Goal: Task Accomplishment & Management: Complete application form

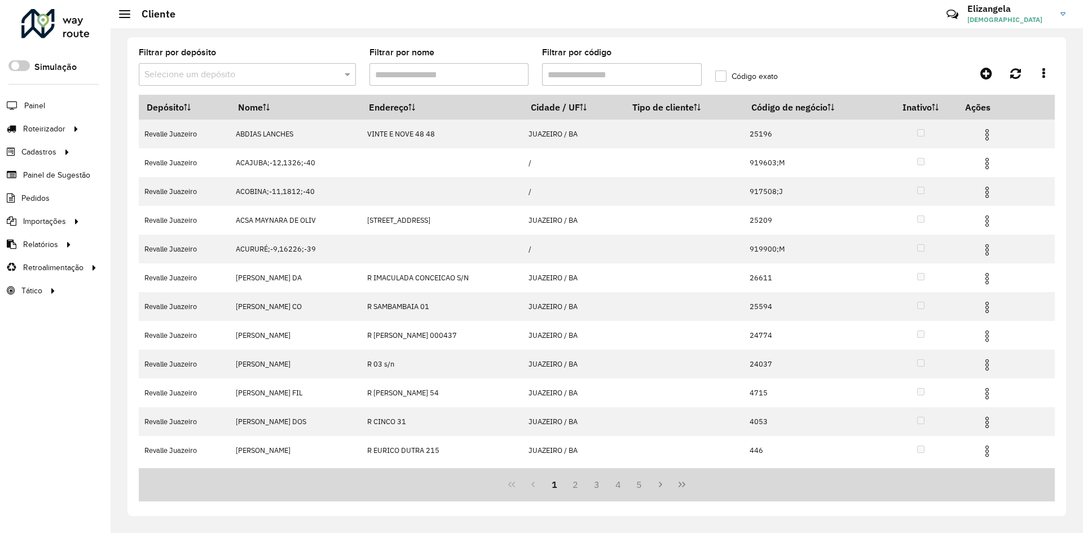
click at [578, 76] on input "Filtrar por código" at bounding box center [622, 74] width 160 height 23
paste input "*****"
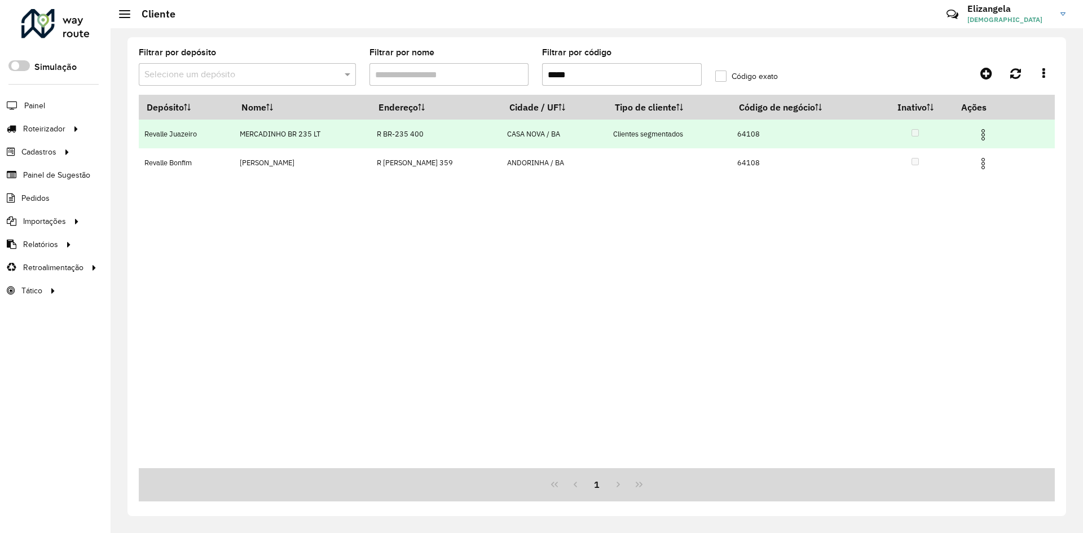
type input "*****"
click at [990, 134] on img at bounding box center [984, 135] width 14 height 14
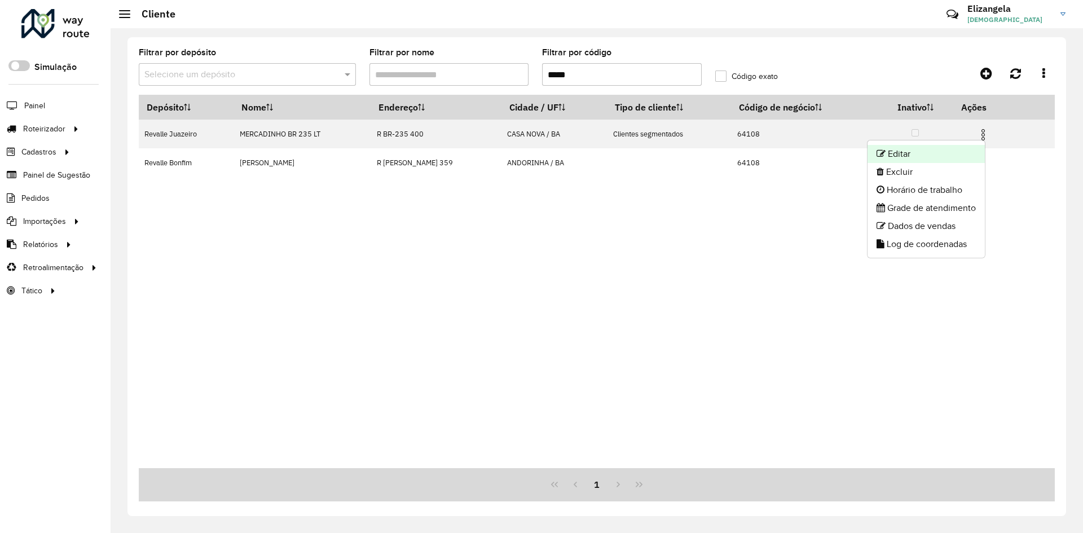
click at [902, 153] on li "Editar" at bounding box center [926, 154] width 117 height 18
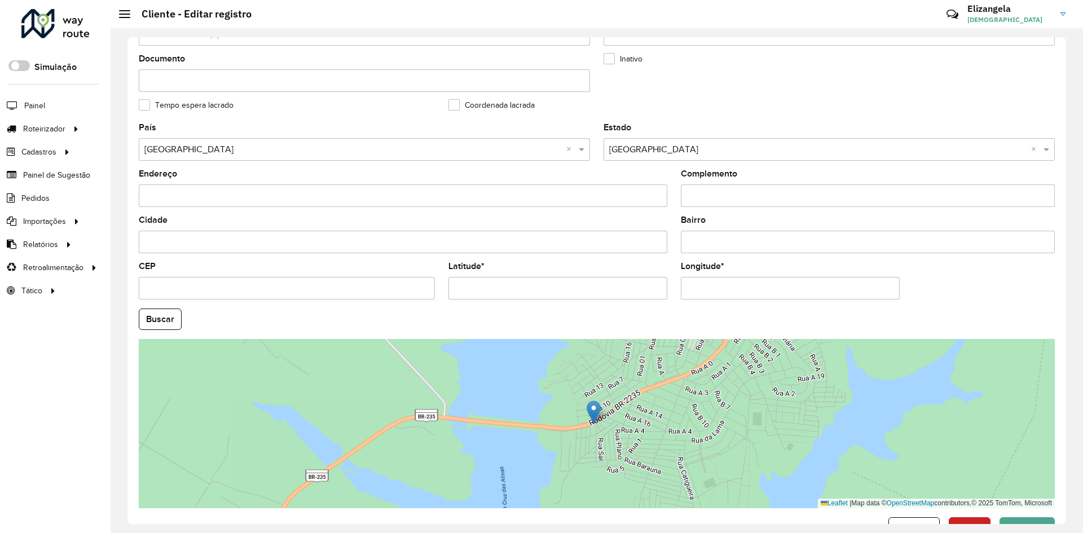
scroll to position [306, 0]
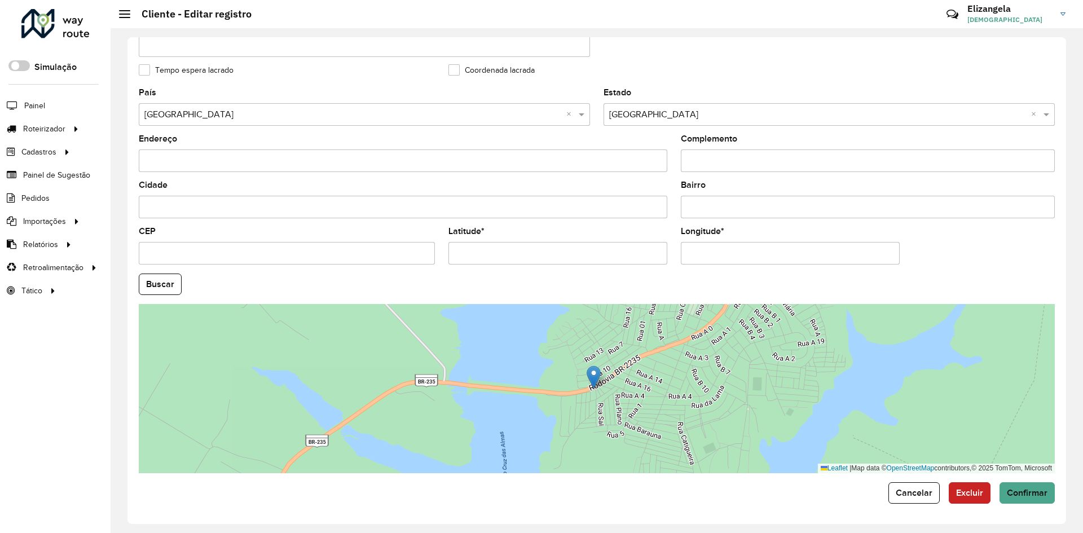
drag, startPoint x: 746, startPoint y: 251, endPoint x: 439, endPoint y: 274, distance: 308.3
click at [442, 274] on formly-group "País Selecione uma opção × [GEOGRAPHIC_DATA] × Estado Selecione uma opção × Bah…" at bounding box center [597, 281] width 930 height 385
paste input "*"
type input "**********"
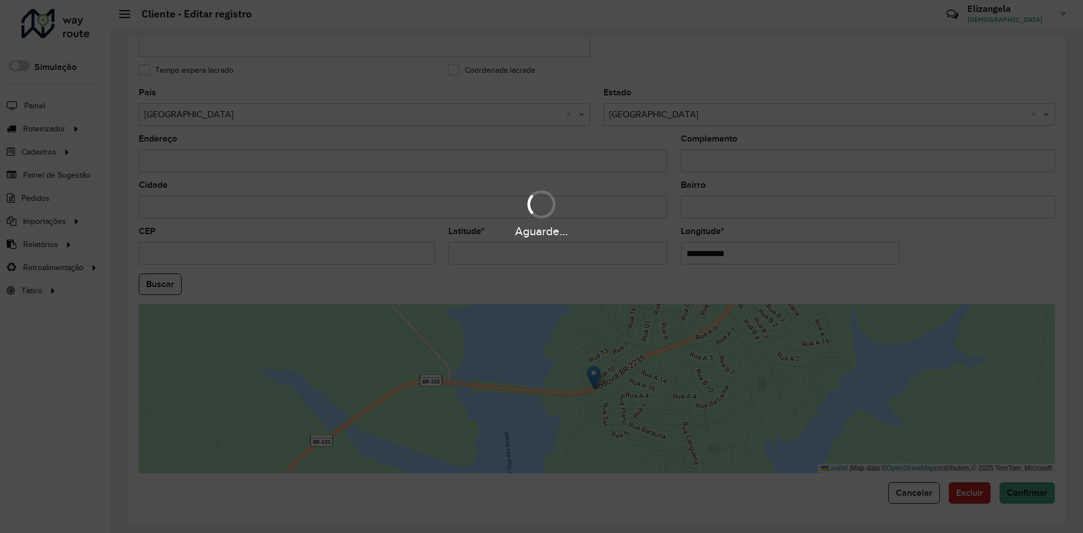
drag, startPoint x: 499, startPoint y: 251, endPoint x: 250, endPoint y: 262, distance: 249.6
click at [251, 262] on hb-app "Aguarde... Pop-up bloqueado! Seu navegador bloqueou automáticamente a abertura …" at bounding box center [541, 266] width 1083 height 533
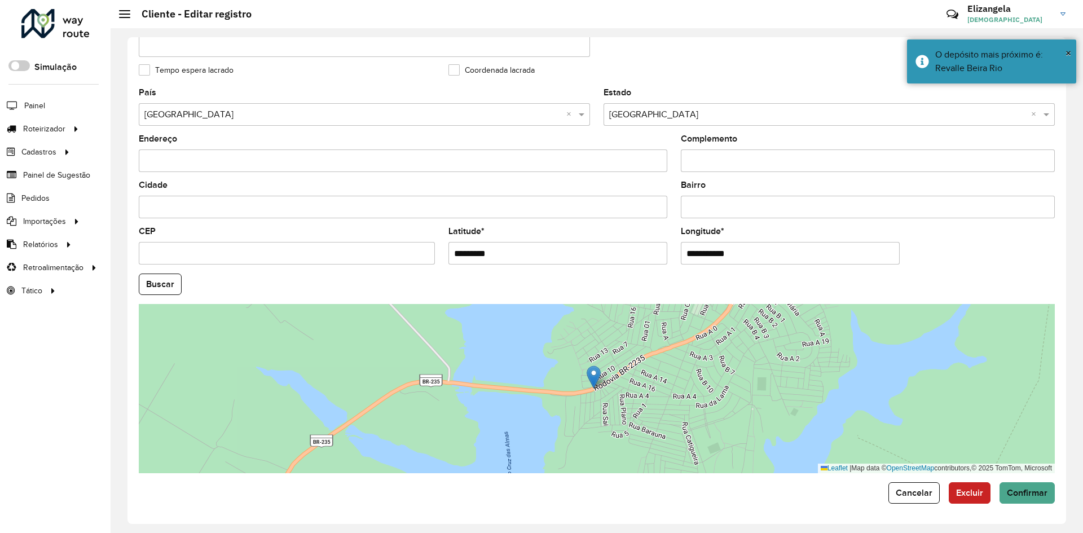
paste input "text"
type input "*********"
click at [1021, 491] on hb-app "Aguarde... Pop-up bloqueado! Seu navegador bloqueou automáticamente a abertura …" at bounding box center [541, 266] width 1083 height 533
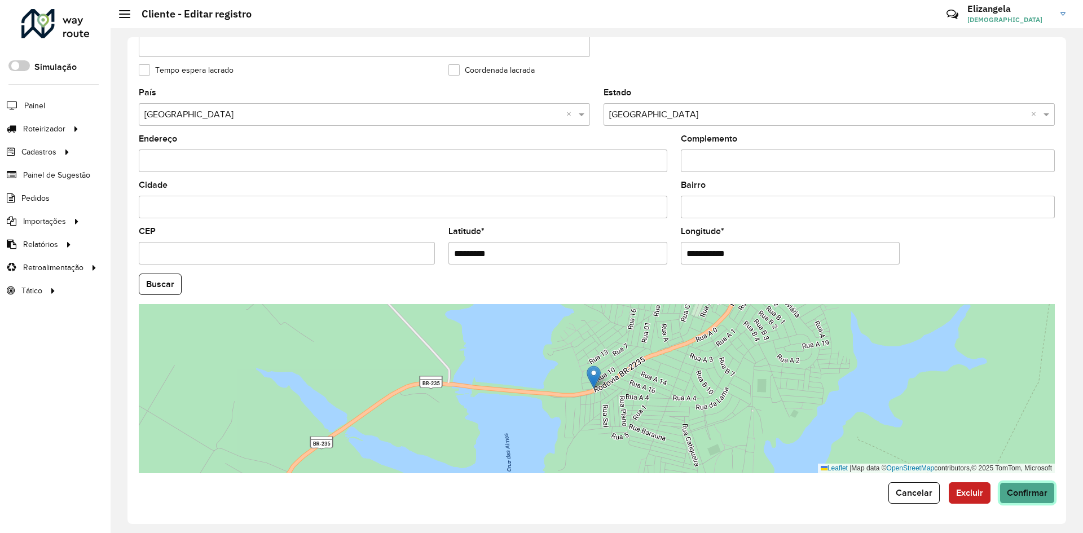
click at [1023, 494] on span "Confirmar" at bounding box center [1027, 493] width 41 height 10
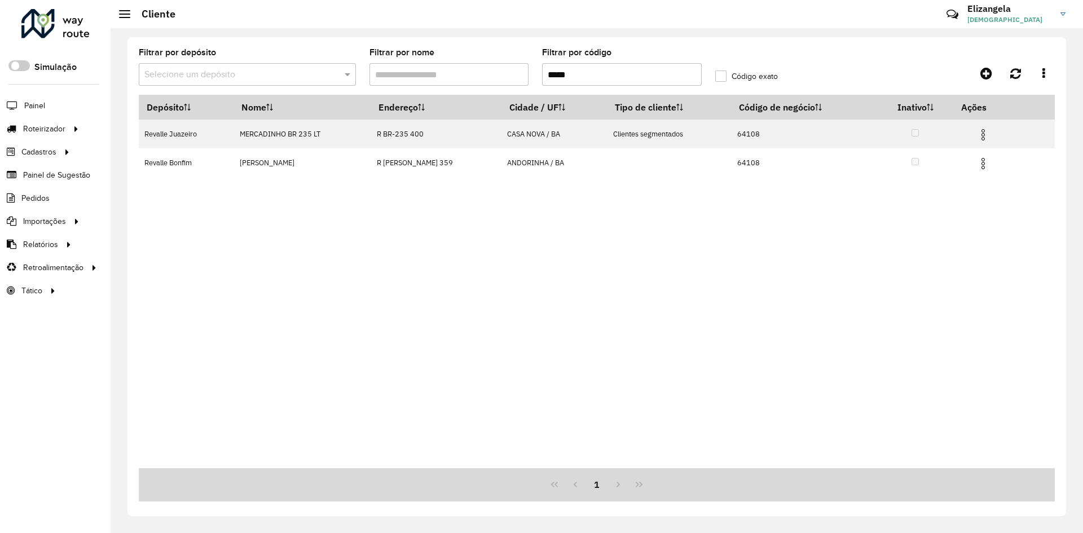
drag, startPoint x: 591, startPoint y: 73, endPoint x: 239, endPoint y: 90, distance: 353.0
click at [249, 87] on formly-group "Filtrar por depósito Selecione um depósito Filtrar por nome Filtrar por código …" at bounding box center [478, 72] width 692 height 46
paste input "******"
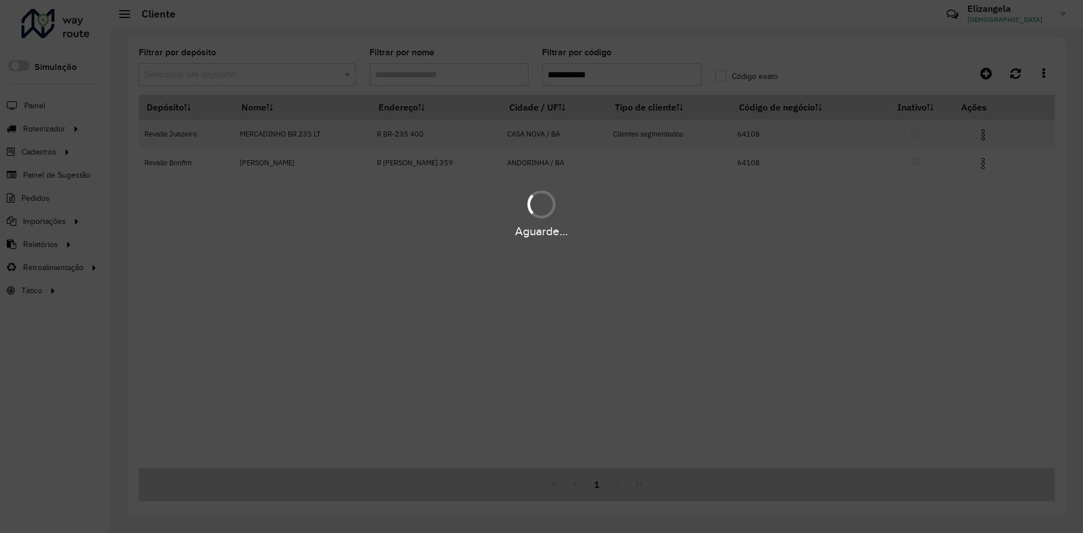
click at [596, 73] on div "Aguarde..." at bounding box center [541, 266] width 1083 height 533
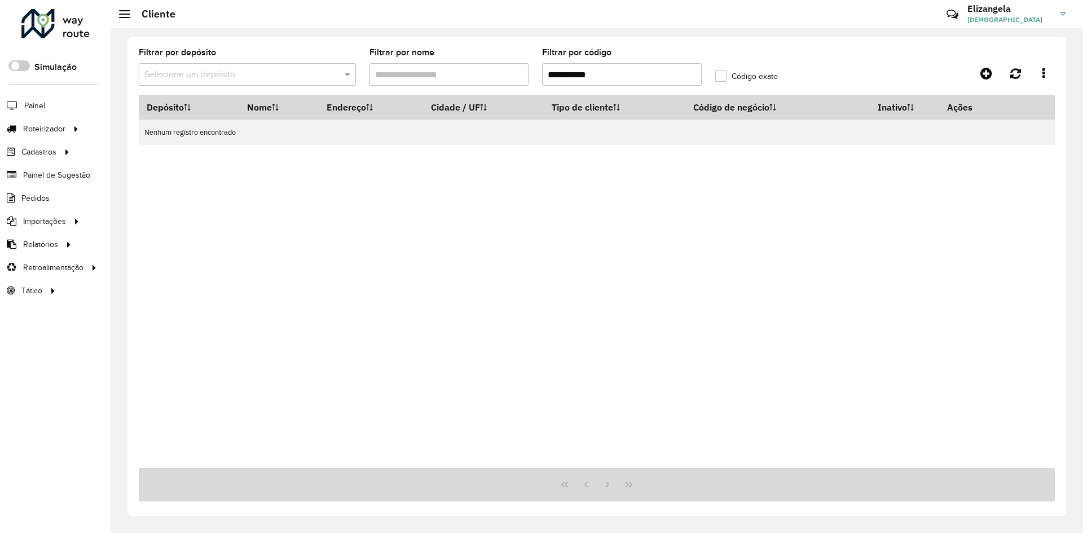
click at [608, 73] on input "**********" at bounding box center [622, 74] width 160 height 23
paste input "text"
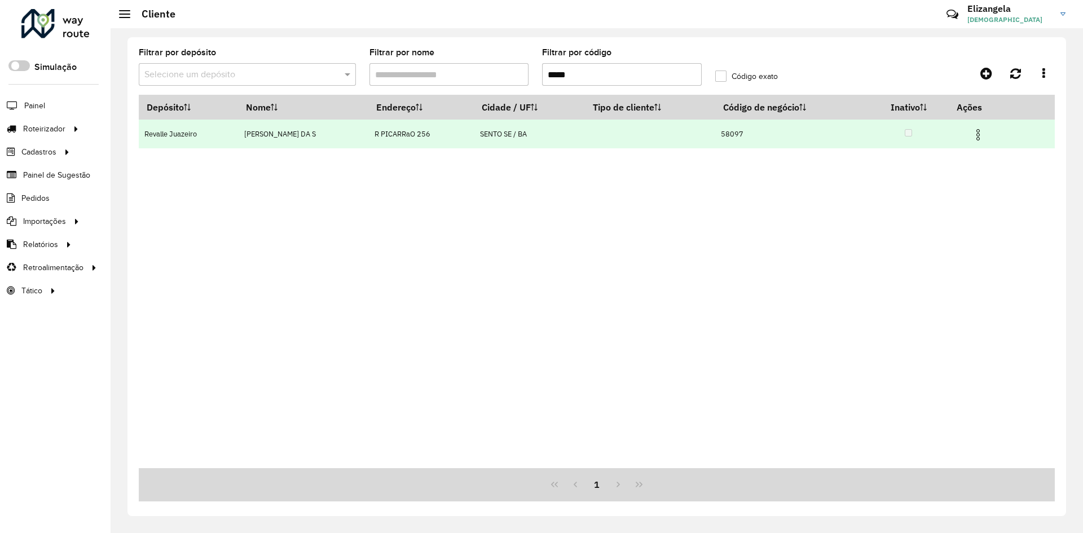
type input "*****"
click at [985, 134] on img at bounding box center [979, 135] width 14 height 14
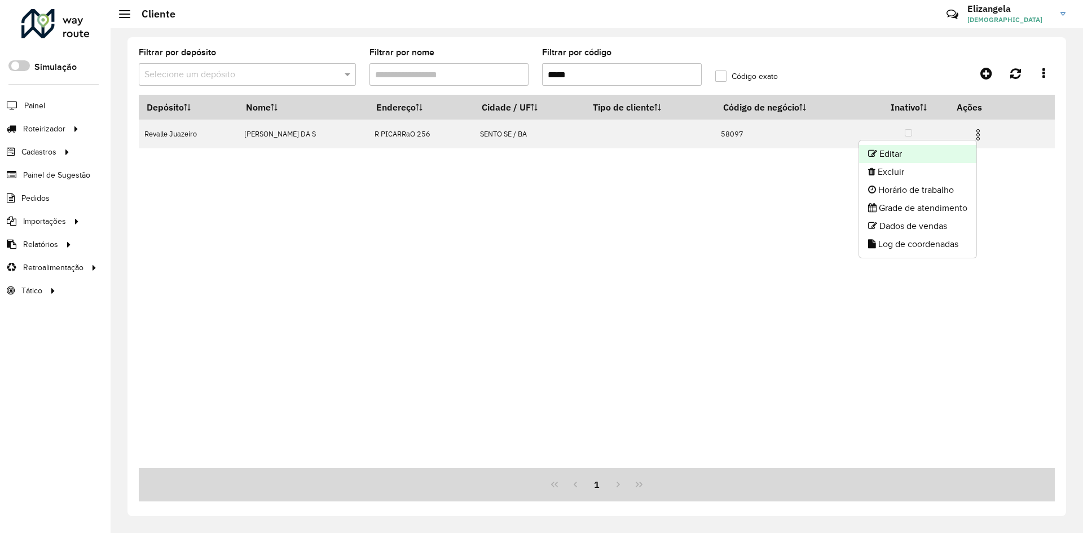
click at [890, 152] on li "Editar" at bounding box center [917, 154] width 117 height 18
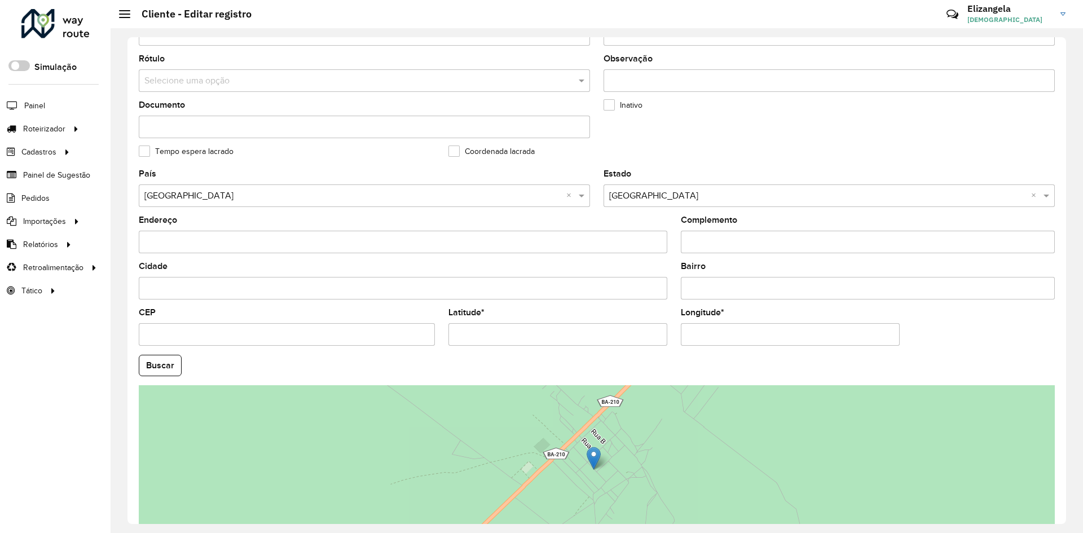
scroll to position [226, 0]
drag, startPoint x: 759, startPoint y: 333, endPoint x: 538, endPoint y: 340, distance: 221.2
click at [541, 341] on formly-group "País Selecione uma opção × [GEOGRAPHIC_DATA] × Estado Selecione uma opção × Bah…" at bounding box center [597, 361] width 930 height 385
paste input "text"
type input "**********"
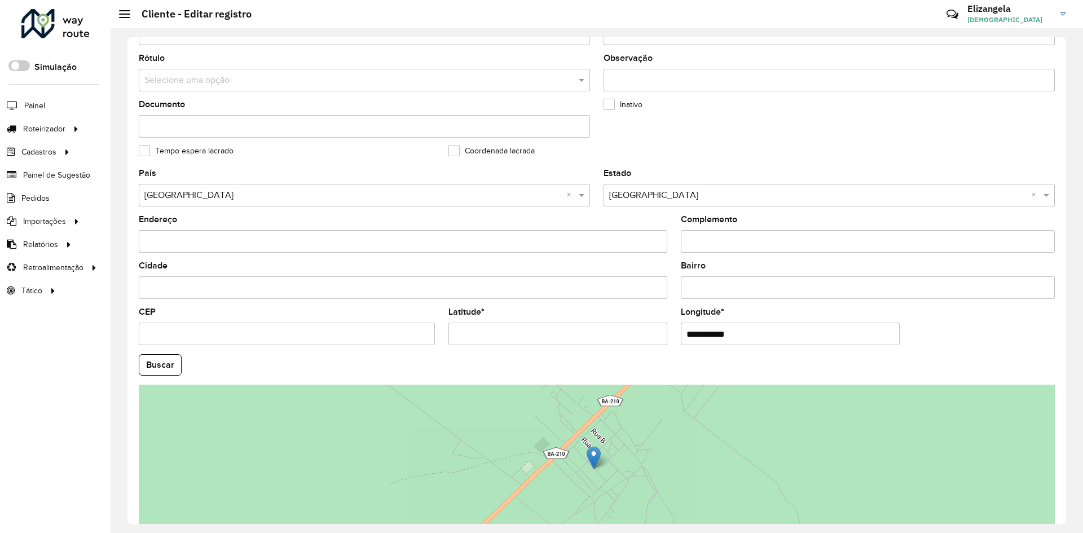
click at [522, 326] on hb-app "Aguarde... Pop-up bloqueado! Seu navegador bloqueou automáticamente a abertura …" at bounding box center [541, 266] width 1083 height 533
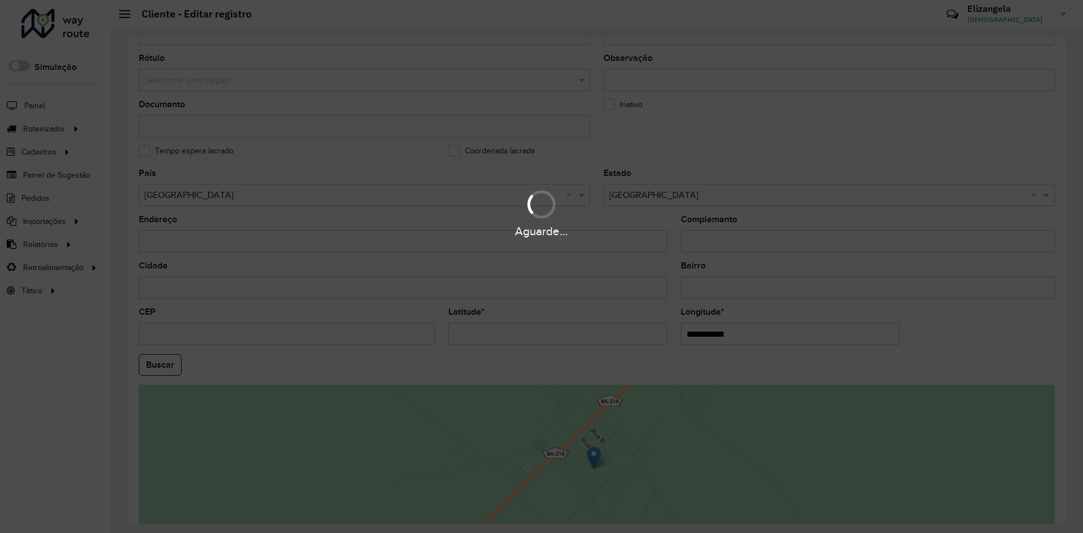
click at [521, 326] on div "Aguarde..." at bounding box center [541, 266] width 1083 height 533
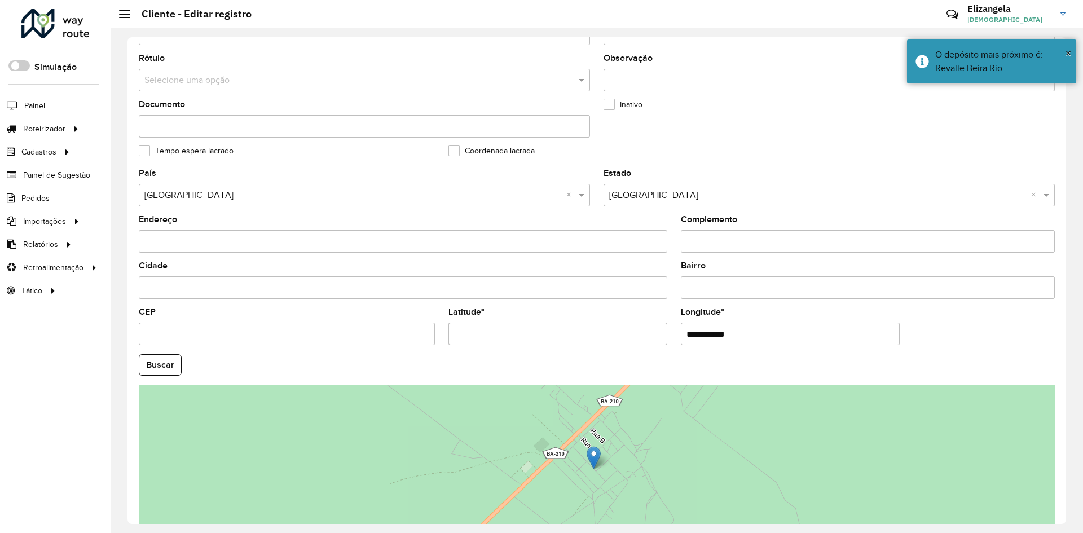
click at [508, 331] on input "Latitude *" at bounding box center [558, 334] width 219 height 23
paste input "text"
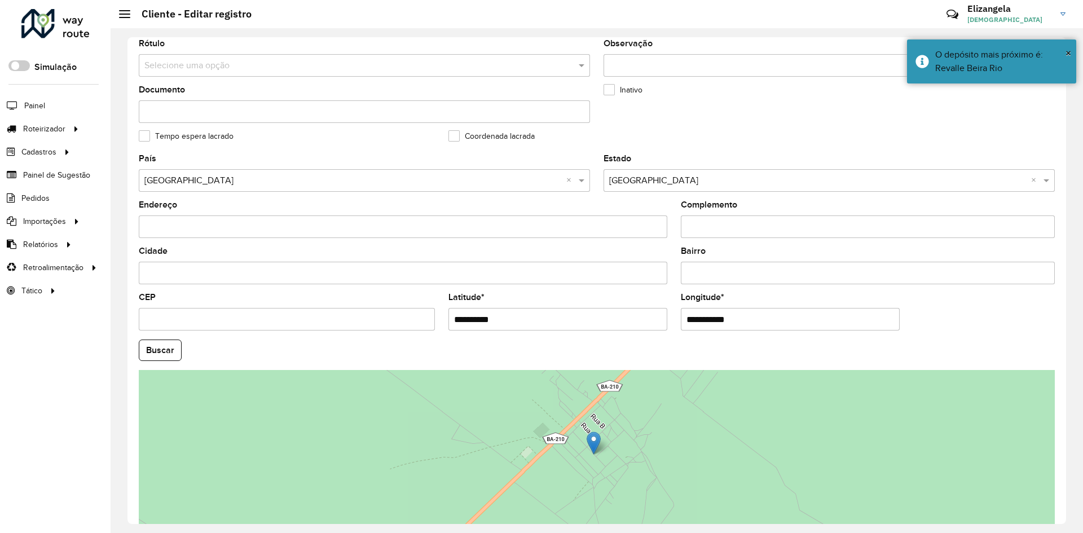
scroll to position [282, 0]
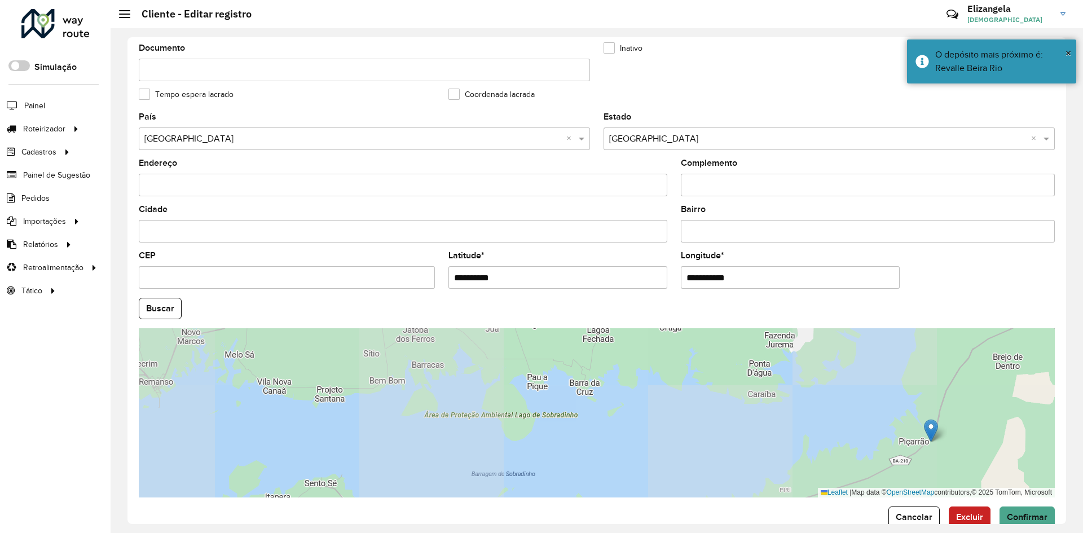
type input "**********"
click at [1030, 516] on hb-app "Aguarde... Pop-up bloqueado! Seu navegador bloqueou automáticamente a abertura …" at bounding box center [541, 266] width 1083 height 533
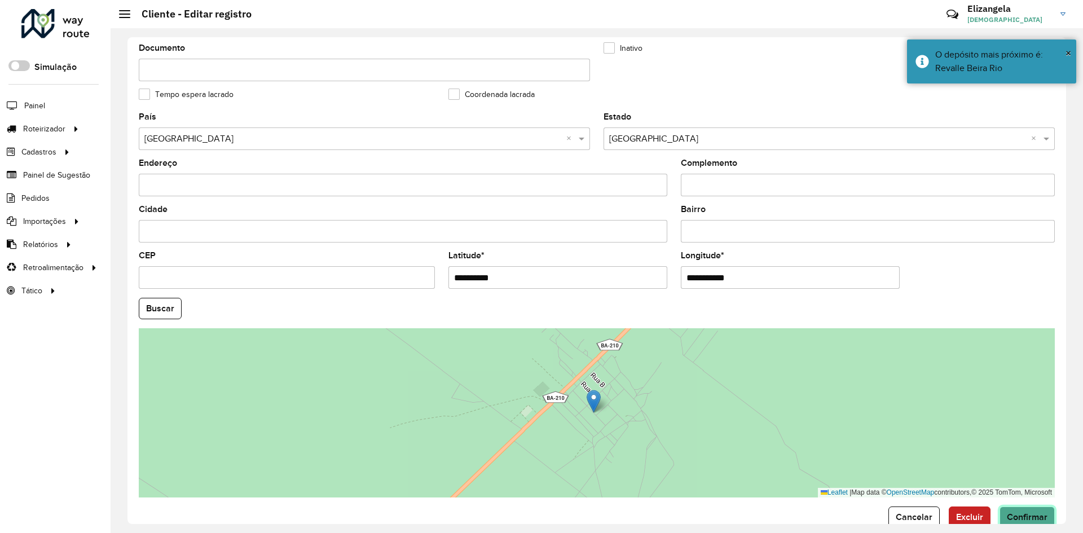
click at [1026, 517] on span "Confirmar" at bounding box center [1027, 517] width 41 height 10
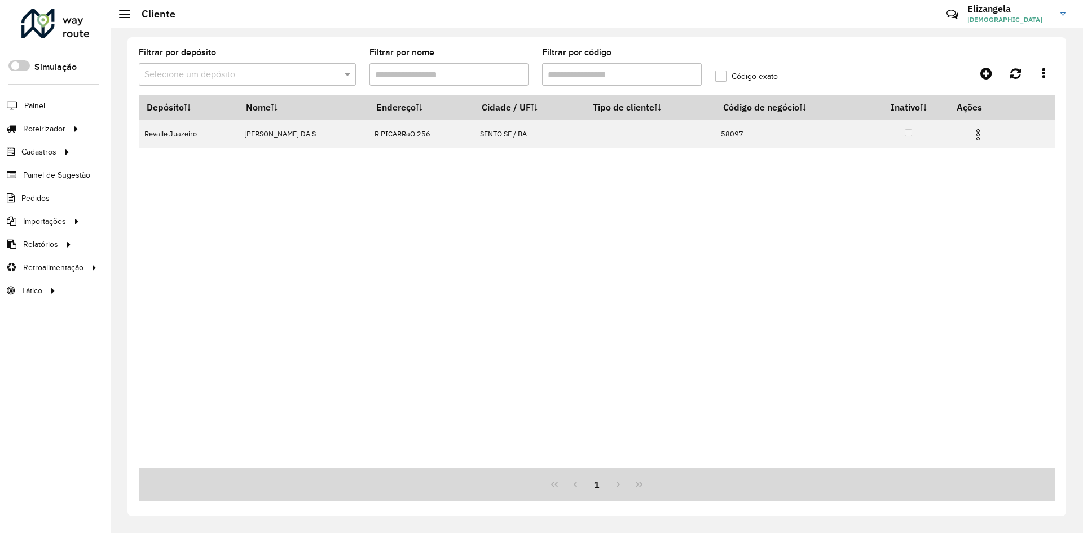
drag, startPoint x: 585, startPoint y: 74, endPoint x: 370, endPoint y: 81, distance: 215.6
click at [371, 80] on formly-group "Filtrar por depósito Selecione um depósito Filtrar por nome Filtrar por código …" at bounding box center [478, 72] width 692 height 46
paste input "text"
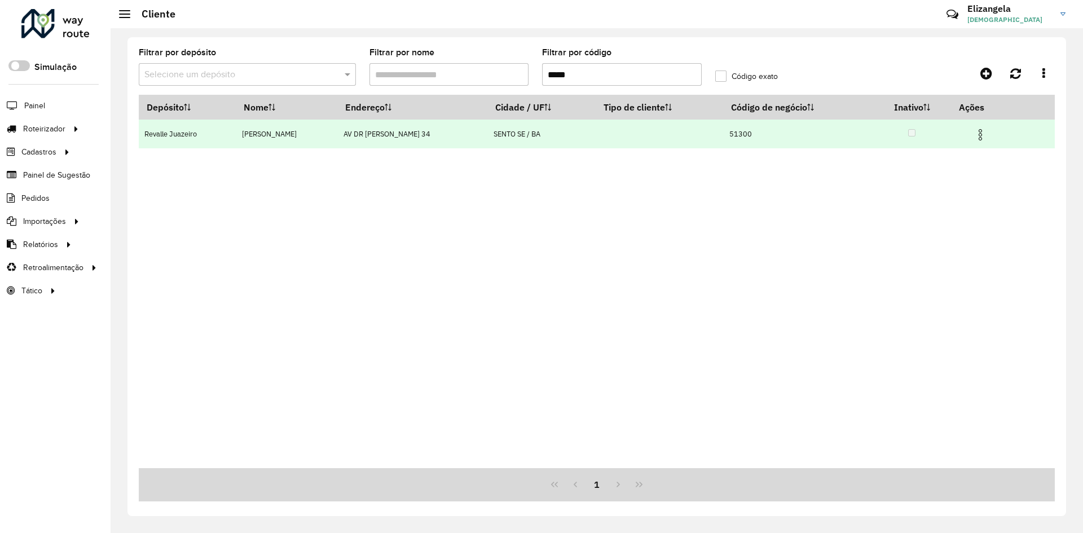
type input "*****"
click at [987, 132] on img at bounding box center [981, 135] width 14 height 14
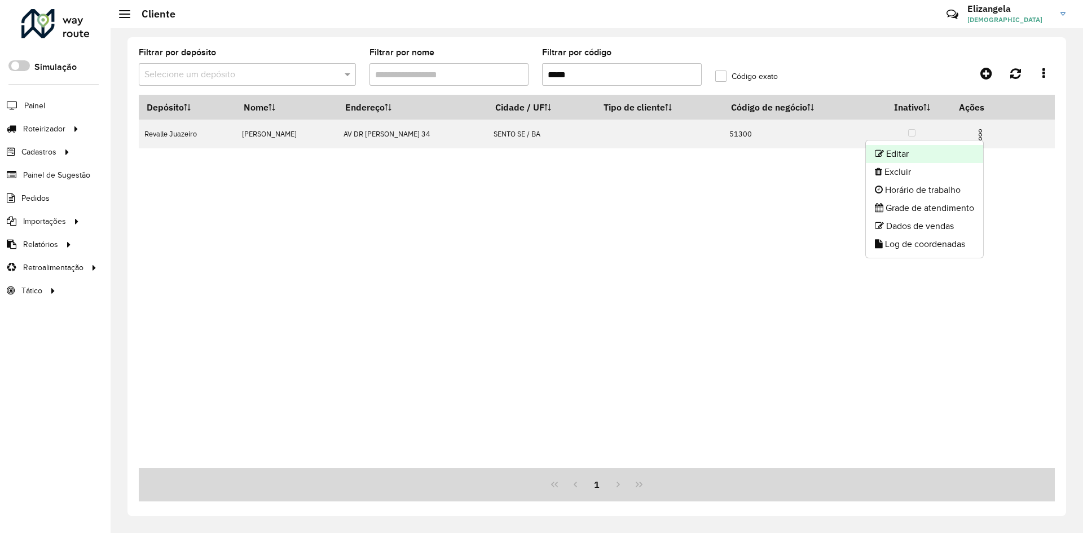
click at [919, 161] on li "Editar" at bounding box center [924, 154] width 117 height 18
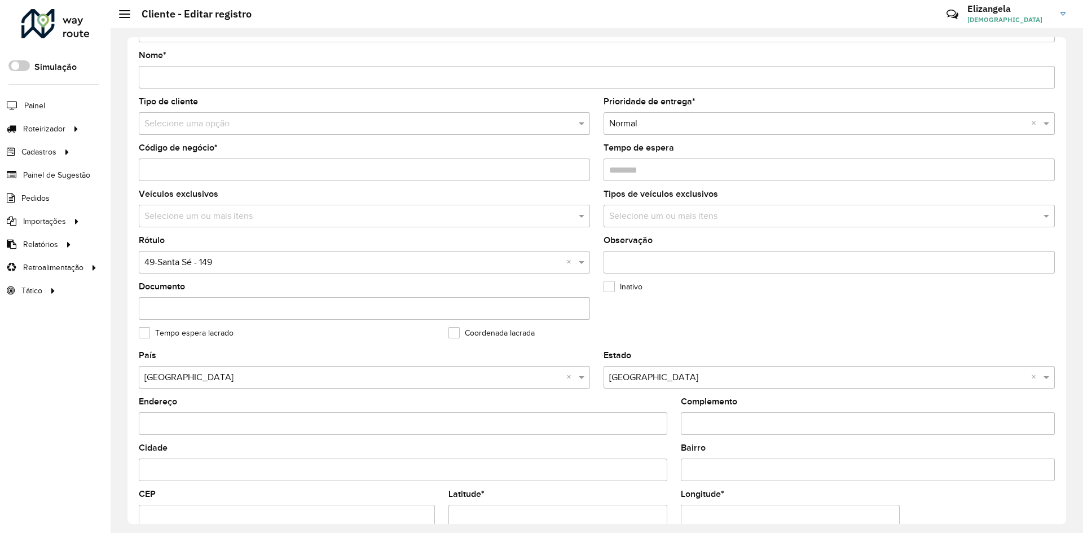
scroll to position [282, 0]
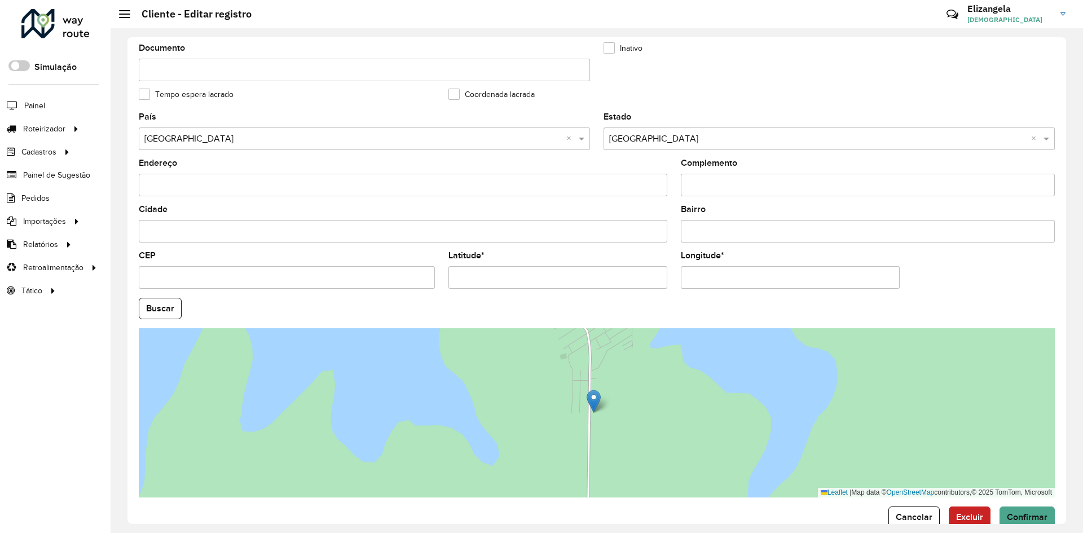
drag, startPoint x: 744, startPoint y: 277, endPoint x: 491, endPoint y: 293, distance: 253.8
click at [491, 293] on formly-group "País Selecione uma opção × [GEOGRAPHIC_DATA] × Estado Selecione uma opção × Bah…" at bounding box center [597, 305] width 930 height 385
paste input "text"
type input "**********"
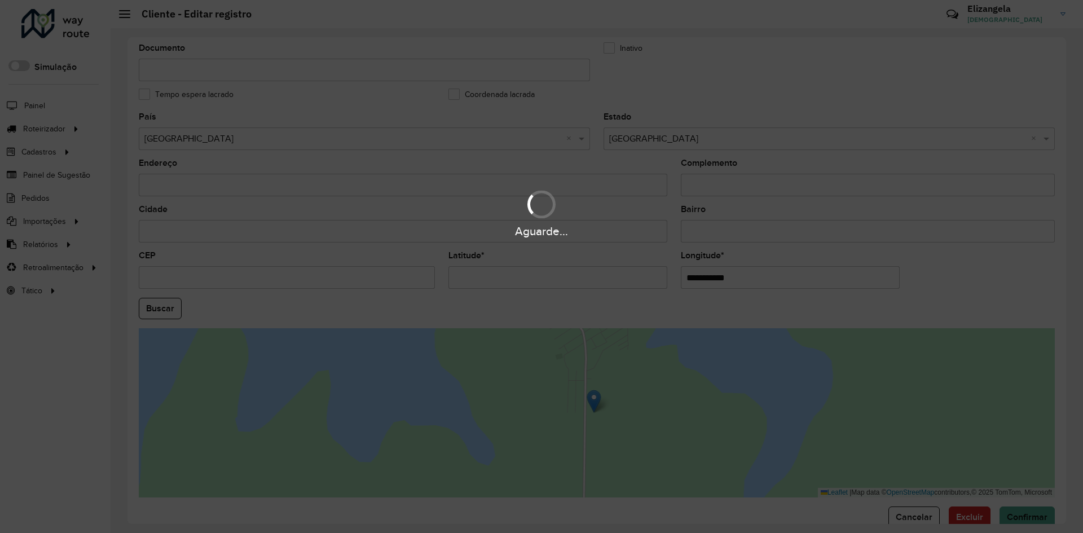
drag, startPoint x: 511, startPoint y: 279, endPoint x: 186, endPoint y: 283, distance: 325.6
click at [186, 283] on hb-app "Aguarde... Pop-up bloqueado! Seu navegador bloqueou automáticamente a abertura …" at bounding box center [541, 266] width 1083 height 533
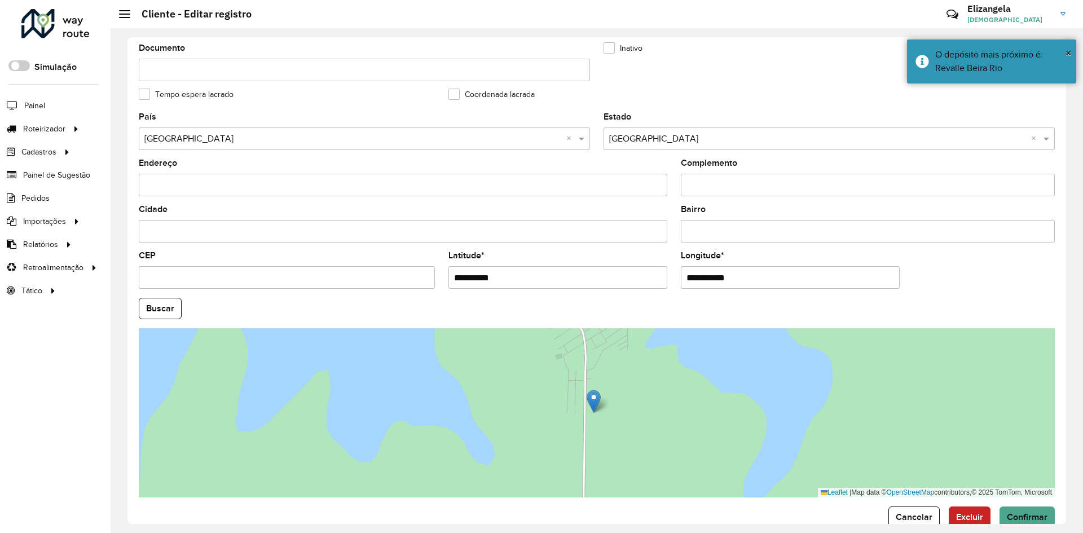
paste input "text"
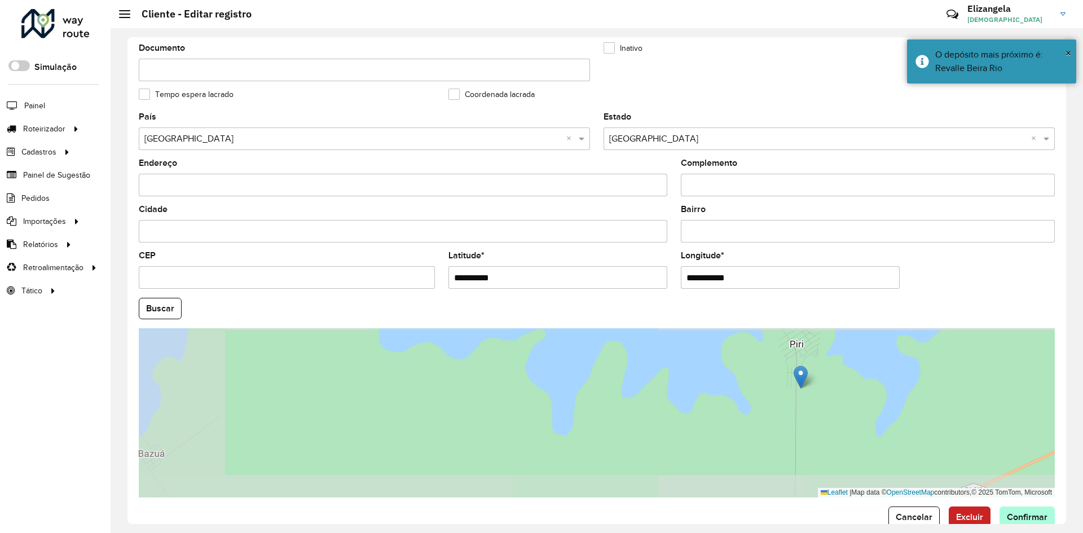
type input "**********"
click at [1031, 516] on hb-app "Aguarde... Pop-up bloqueado! Seu navegador bloqueou automáticamente a abertura …" at bounding box center [541, 266] width 1083 height 533
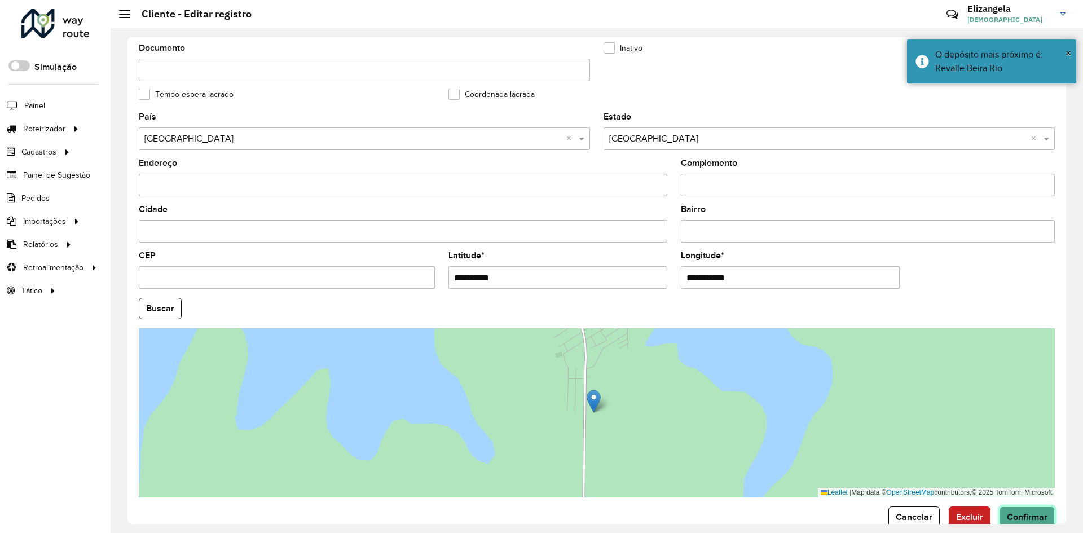
click at [1028, 516] on span "Confirmar" at bounding box center [1027, 517] width 41 height 10
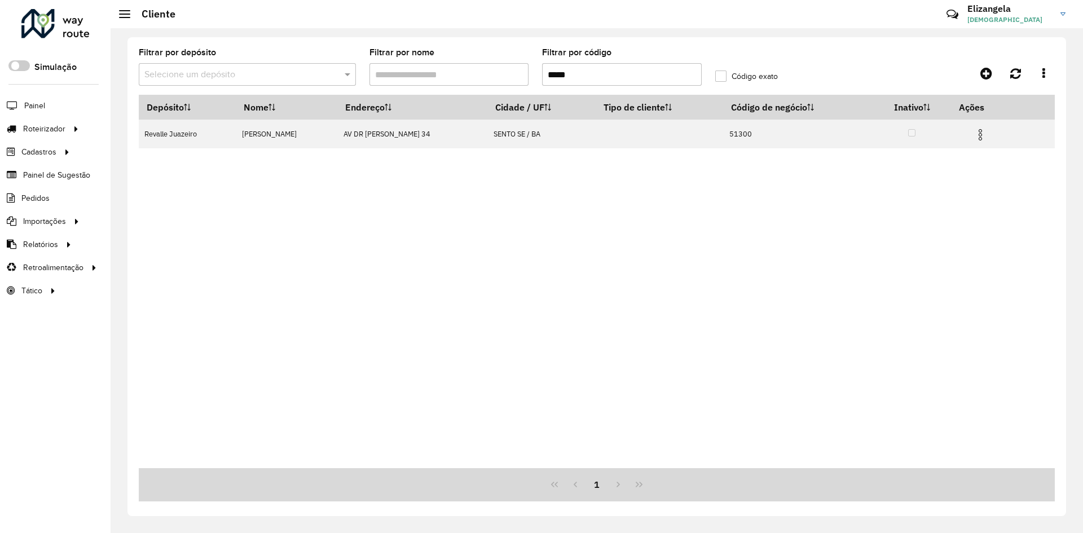
drag, startPoint x: 585, startPoint y: 67, endPoint x: 372, endPoint y: 93, distance: 213.7
click at [406, 88] on formly-group "Filtrar por depósito Selecione um depósito Filtrar por nome Filtrar por código …" at bounding box center [478, 72] width 692 height 46
paste input "text"
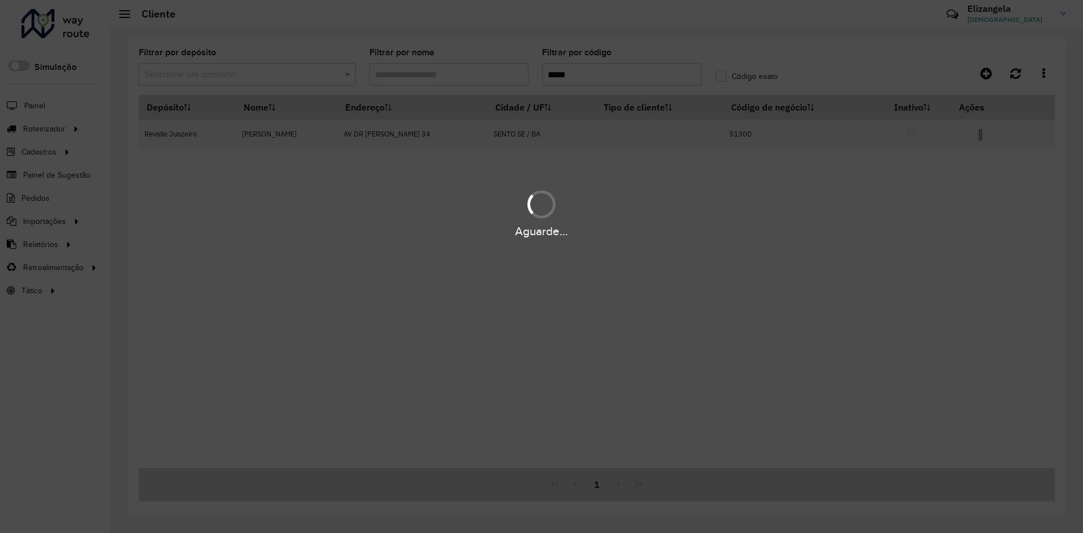
type input "*****"
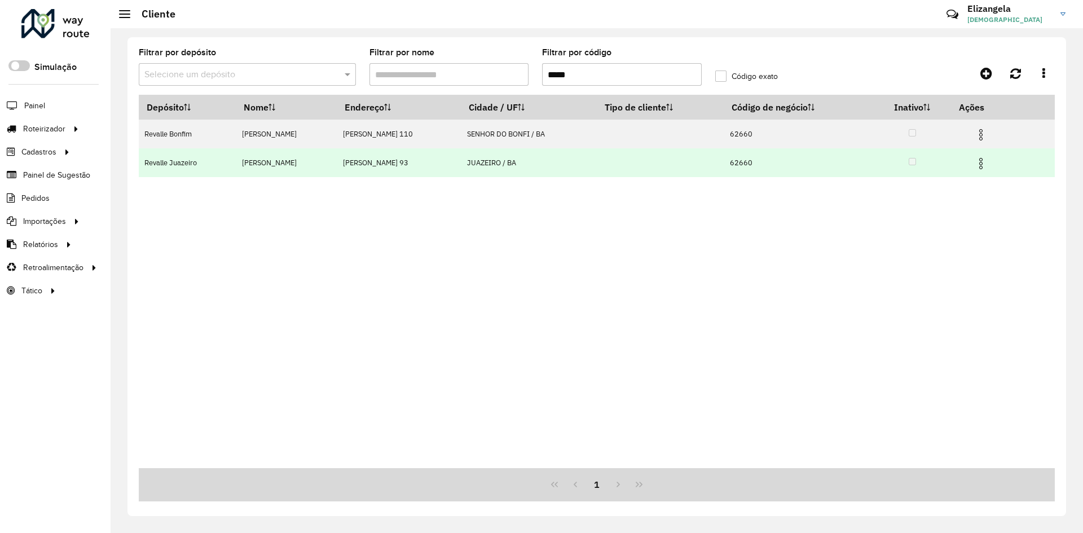
click at [988, 162] on img at bounding box center [981, 164] width 14 height 14
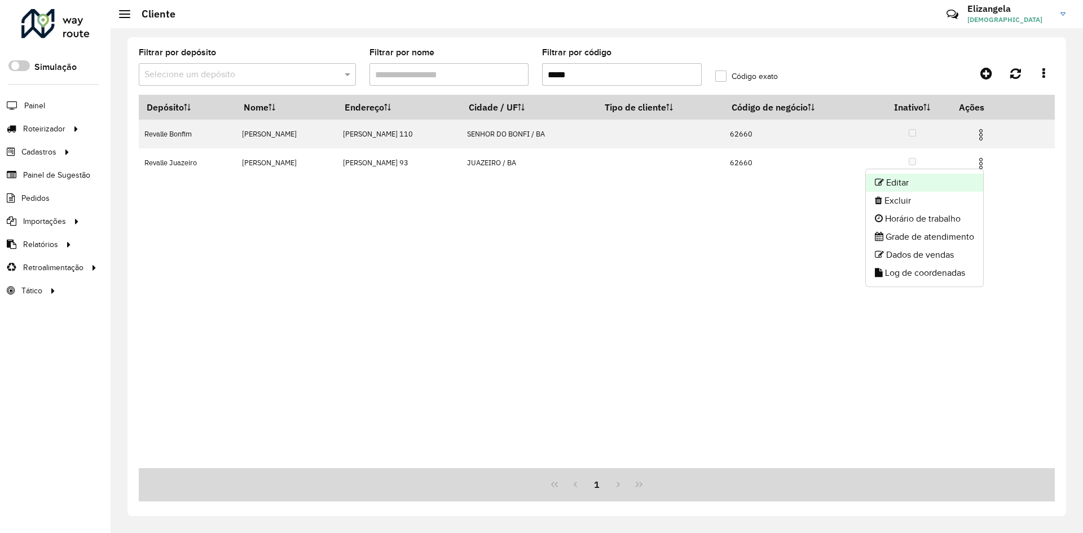
click at [902, 183] on li "Editar" at bounding box center [924, 183] width 117 height 18
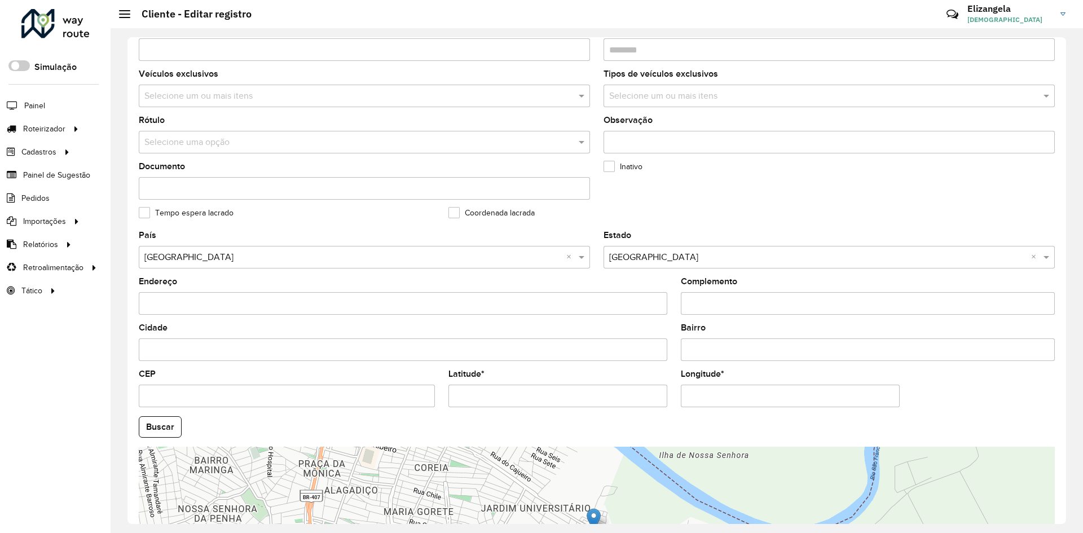
scroll to position [169, 0]
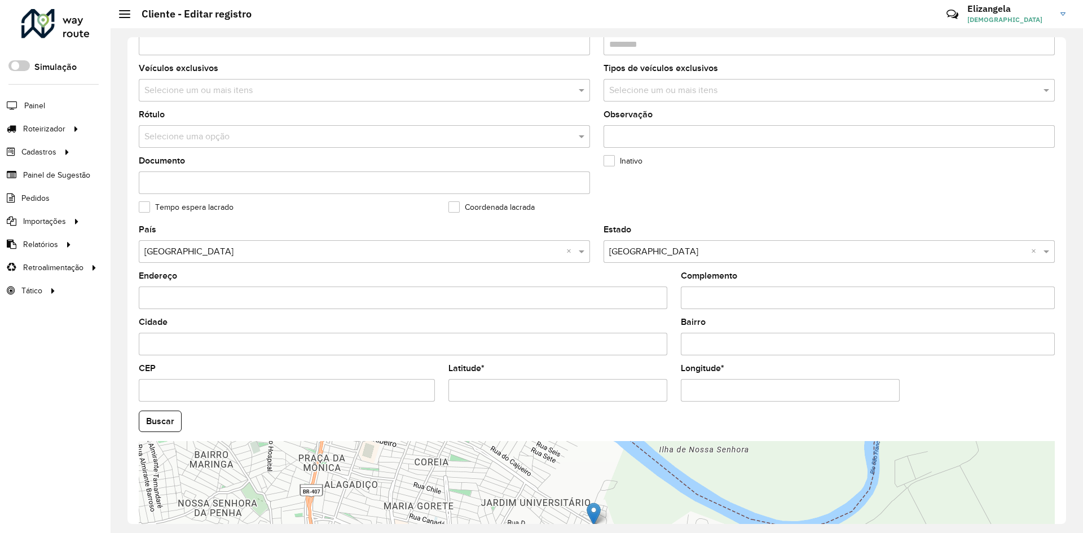
drag, startPoint x: 749, startPoint y: 387, endPoint x: 452, endPoint y: 403, distance: 297.2
click at [455, 402] on formly-group "País Selecione uma opção × [GEOGRAPHIC_DATA] × Estado Selecione uma opção × Bah…" at bounding box center [597, 418] width 930 height 385
paste input "text"
type input "**********"
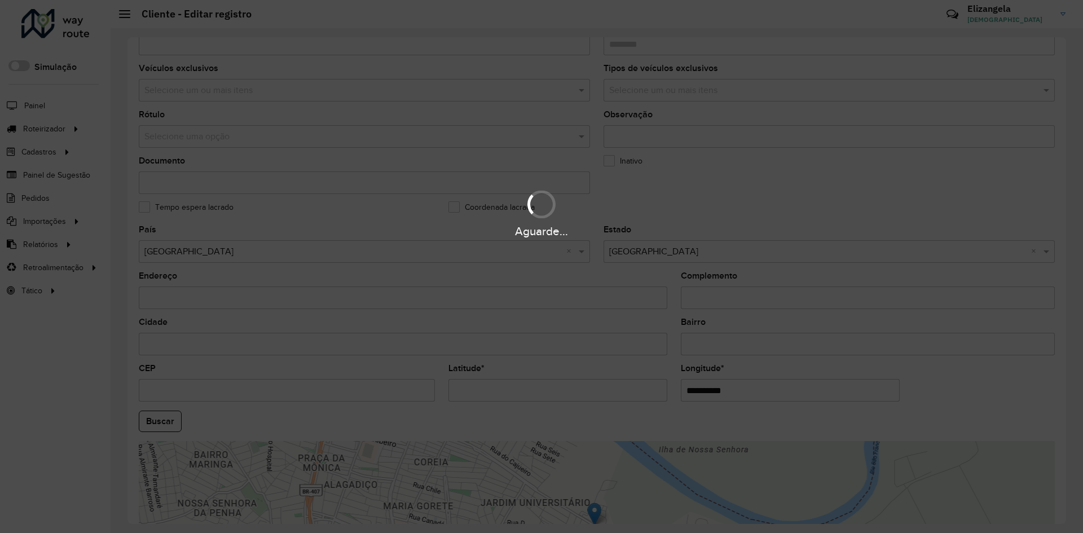
drag, startPoint x: 515, startPoint y: 389, endPoint x: 205, endPoint y: 397, distance: 309.8
click at [205, 397] on hb-app "Aguarde... Pop-up bloqueado! Seu navegador bloqueou automáticamente a abertura …" at bounding box center [541, 266] width 1083 height 533
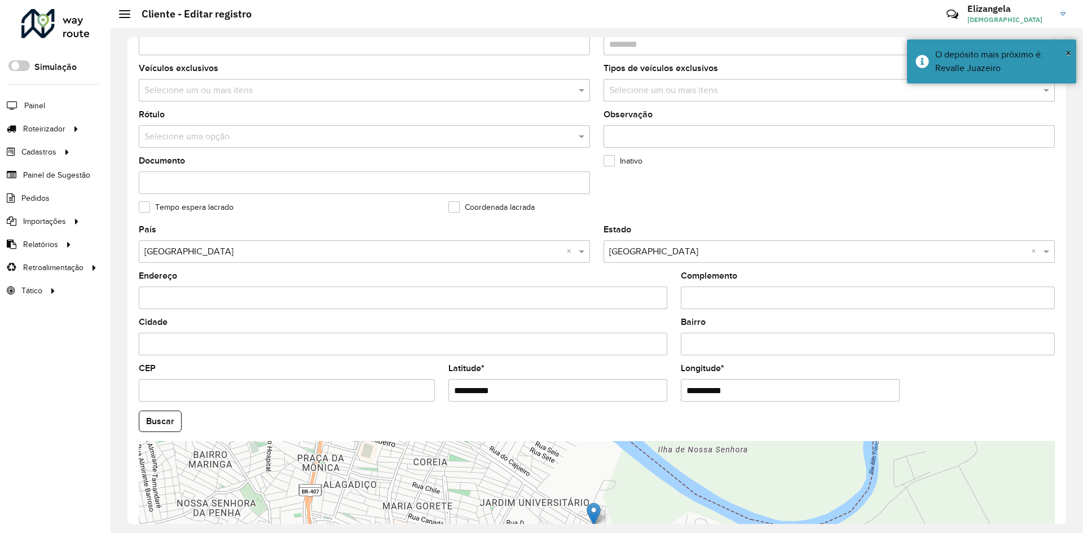
paste input "text"
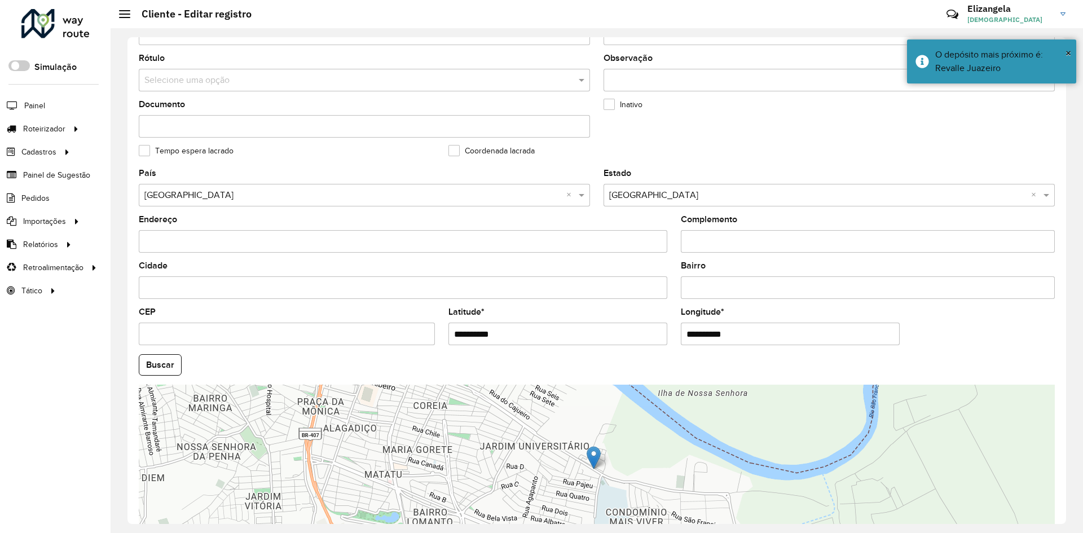
scroll to position [306, 0]
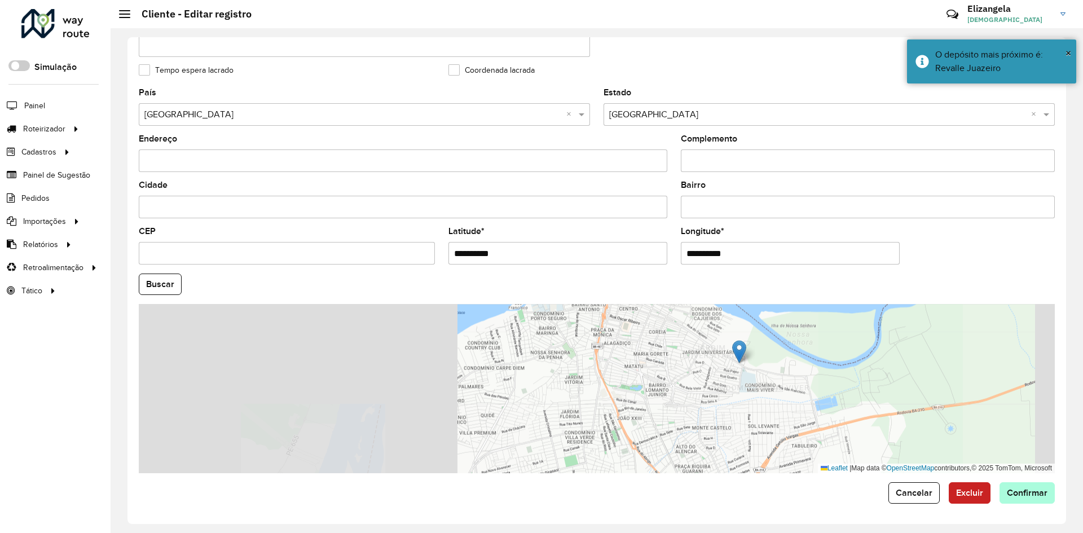
type input "**********"
click at [1023, 496] on hb-app "Aguarde... Pop-up bloqueado! Seu navegador bloqueou automáticamente a abertura …" at bounding box center [541, 266] width 1083 height 533
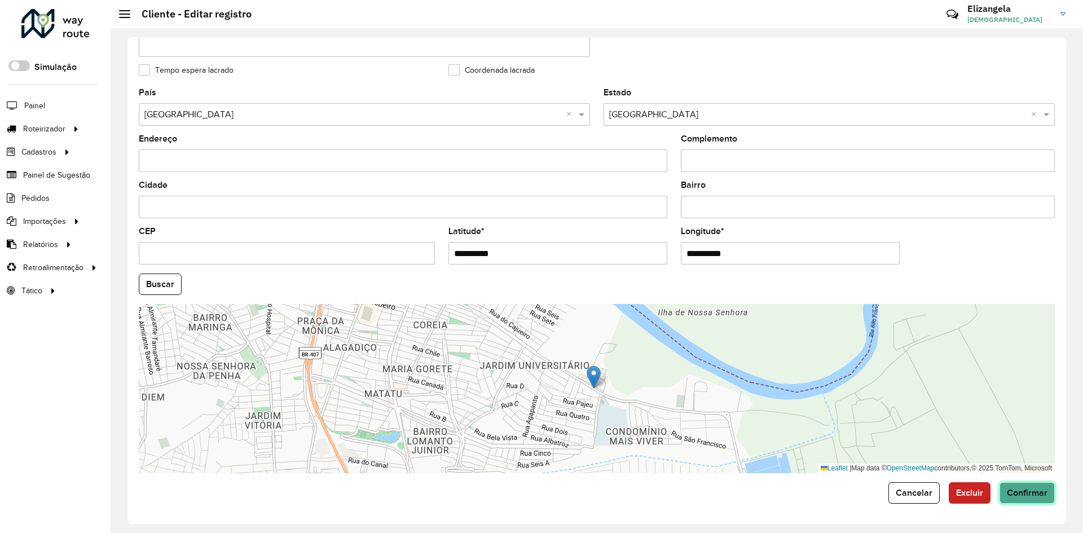
click at [1023, 496] on span "Confirmar" at bounding box center [1027, 493] width 41 height 10
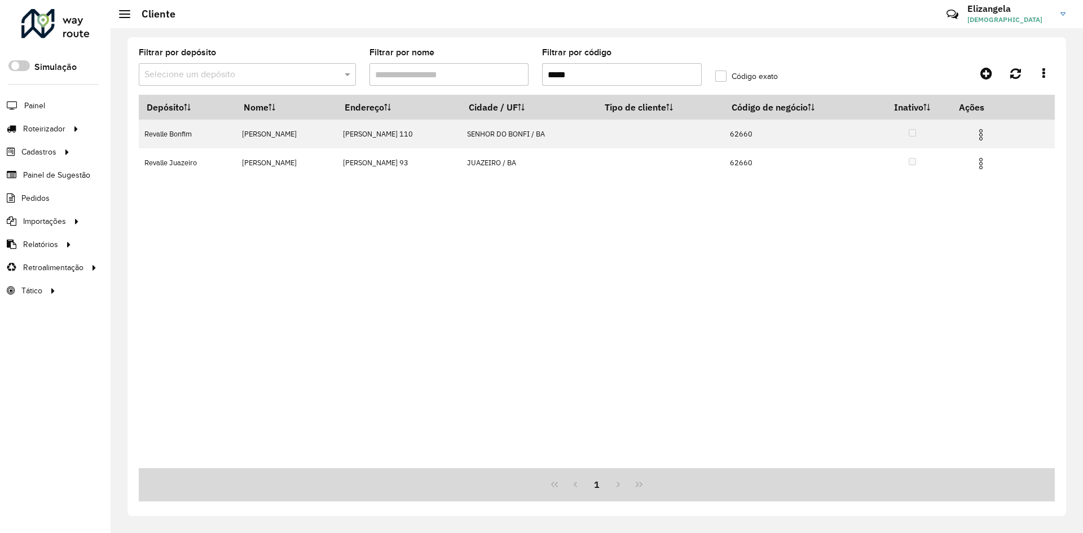
drag, startPoint x: 597, startPoint y: 80, endPoint x: 313, endPoint y: 89, distance: 284.5
click at [321, 86] on formly-group "Filtrar por depósito Selecione um depósito Filtrar por nome Filtrar por código …" at bounding box center [478, 72] width 692 height 46
paste input "text"
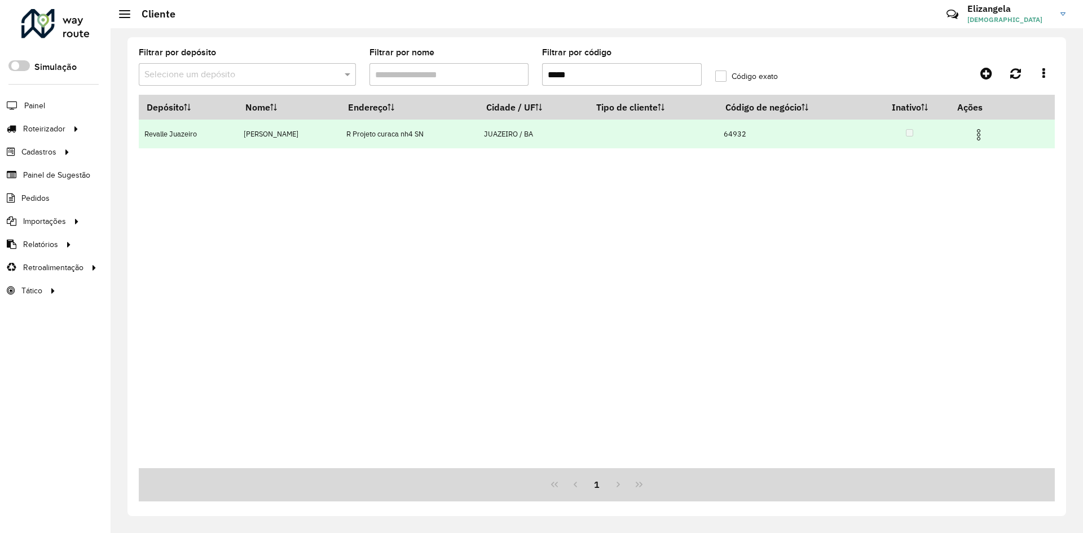
type input "*****"
click at [588, 131] on td at bounding box center [652, 134] width 129 height 29
click at [590, 137] on td at bounding box center [652, 134] width 129 height 29
click at [981, 130] on img at bounding box center [979, 135] width 14 height 14
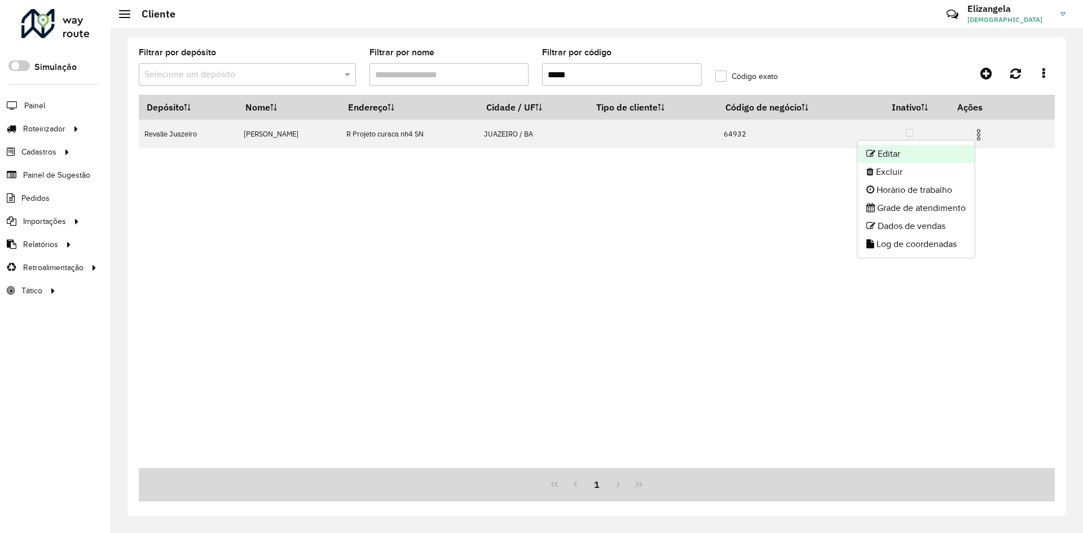
click at [893, 156] on li "Editar" at bounding box center [916, 154] width 117 height 18
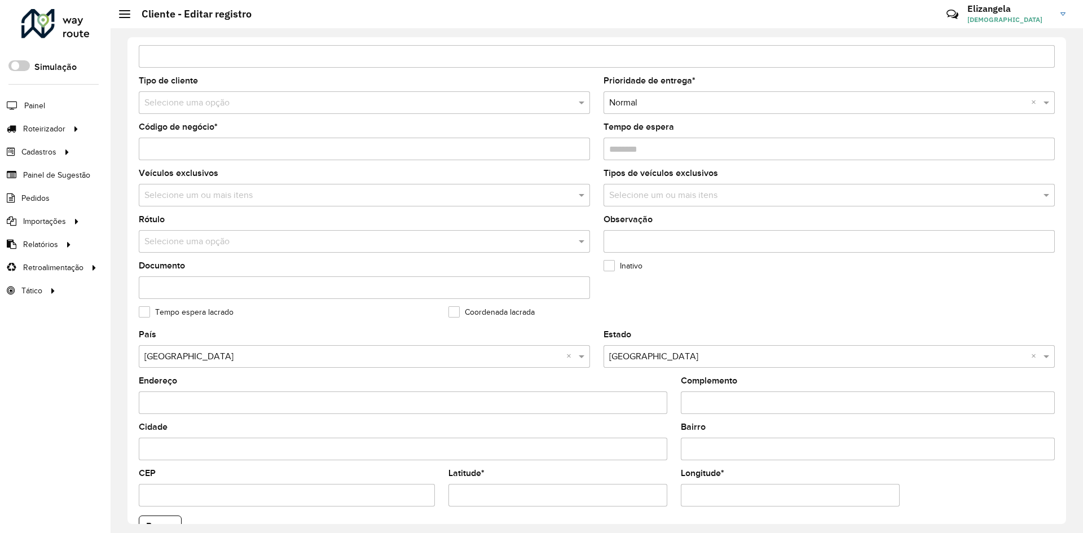
scroll to position [226, 0]
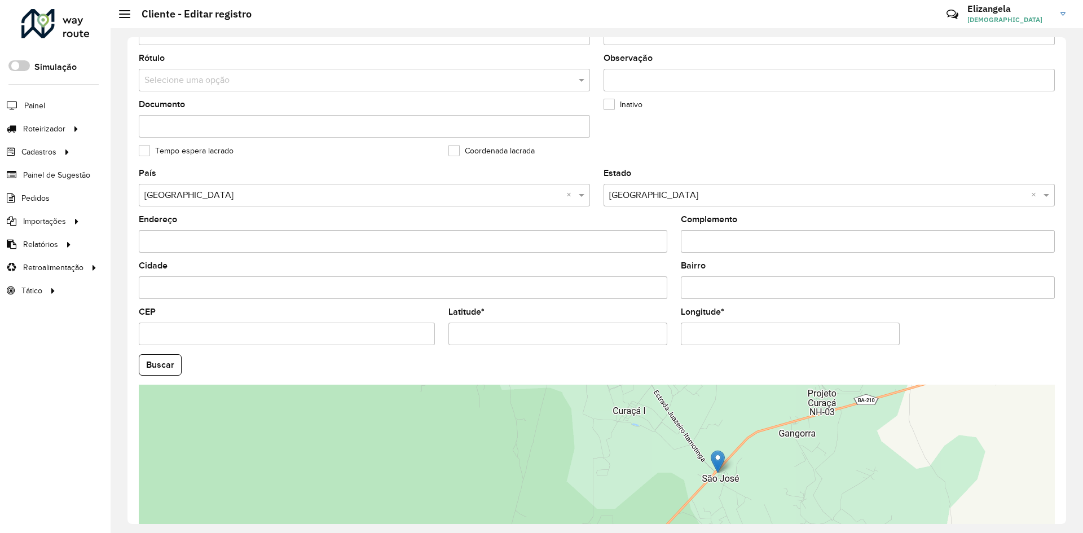
drag, startPoint x: 741, startPoint y: 335, endPoint x: 464, endPoint y: 349, distance: 278.0
click at [464, 349] on formly-group "País Selecione uma opção × [GEOGRAPHIC_DATA] × Estado Selecione uma opção × Bah…" at bounding box center [597, 361] width 930 height 385
paste input "*"
type input "**********"
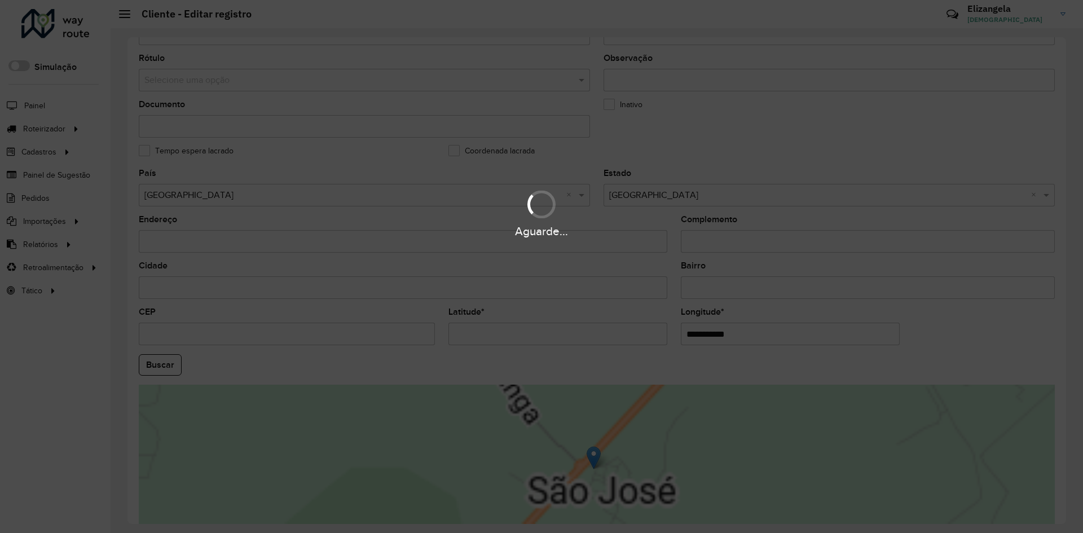
drag, startPoint x: 511, startPoint y: 332, endPoint x: 301, endPoint y: 348, distance: 210.0
click at [303, 347] on hb-app "Aguarde... Pop-up bloqueado! Seu navegador bloqueou automáticamente a abertura …" at bounding box center [541, 266] width 1083 height 533
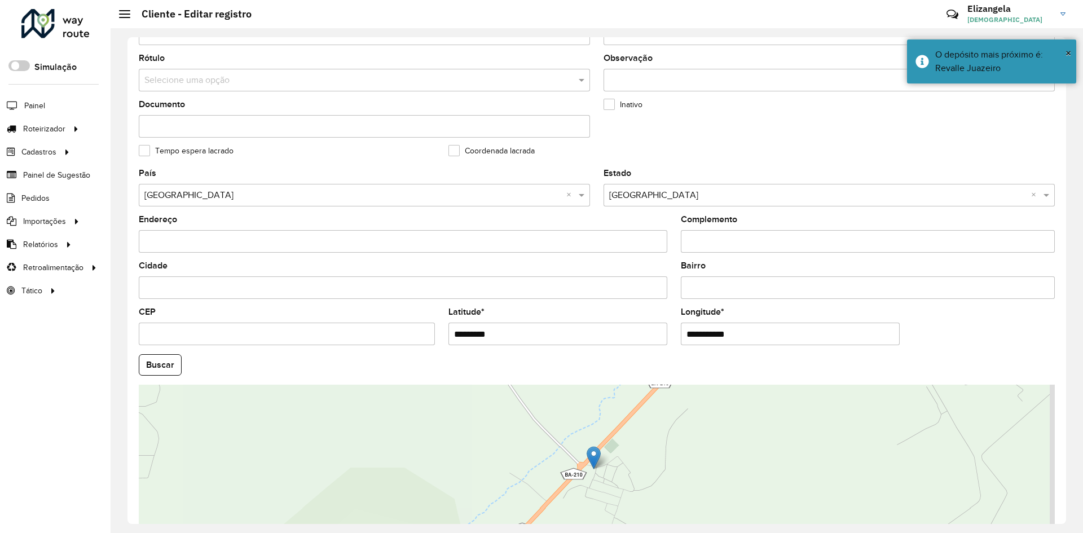
paste input "*"
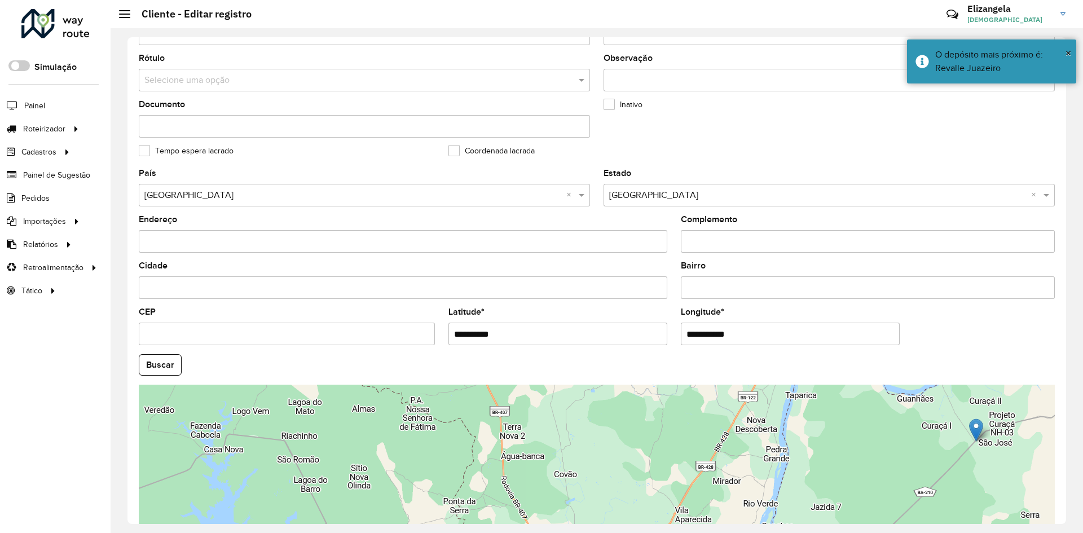
scroll to position [306, 0]
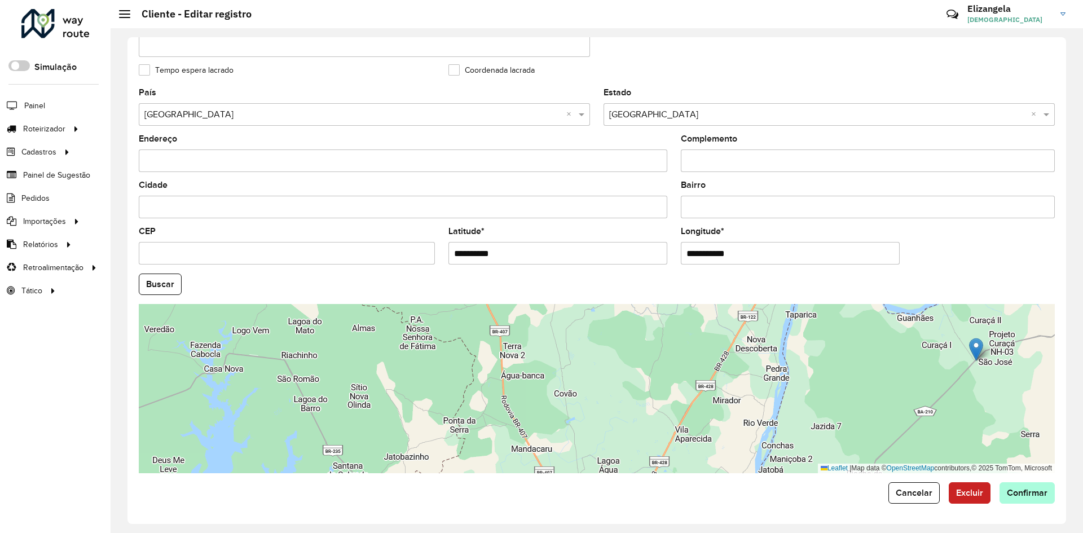
type input "**********"
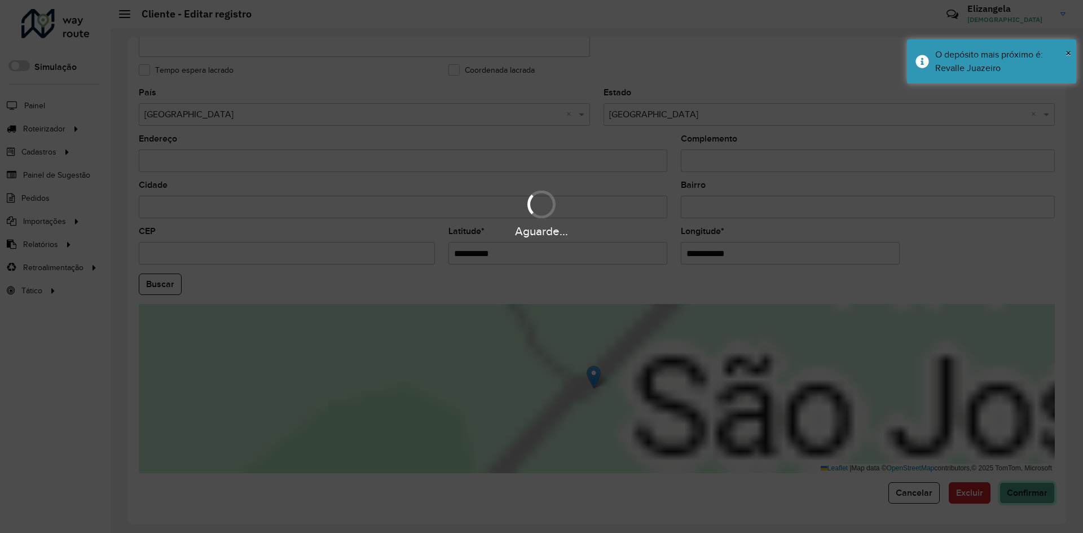
click at [1017, 491] on hb-app "Aguarde... Pop-up bloqueado! Seu navegador bloqueou automáticamente a abertura …" at bounding box center [541, 266] width 1083 height 533
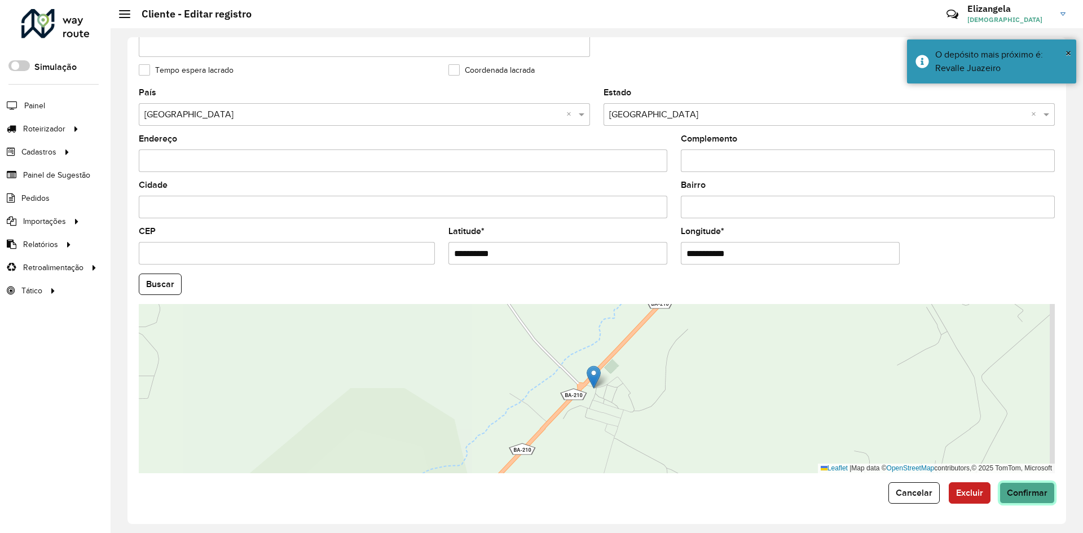
click at [1033, 502] on button "Confirmar" at bounding box center [1027, 492] width 55 height 21
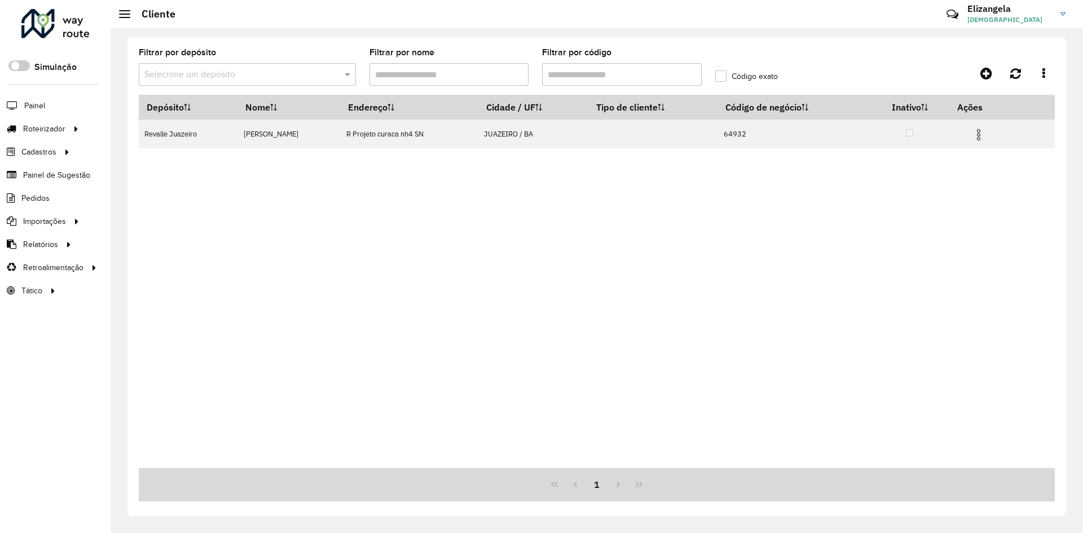
click at [578, 72] on input "Filtrar por código" at bounding box center [622, 74] width 160 height 23
paste input "text"
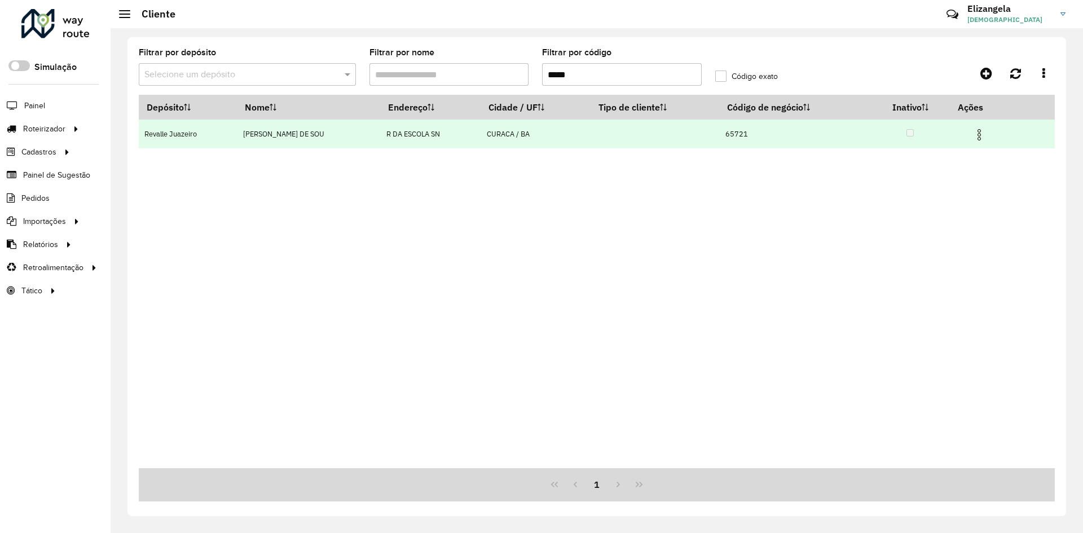
type input "*****"
click at [985, 130] on img at bounding box center [980, 135] width 14 height 14
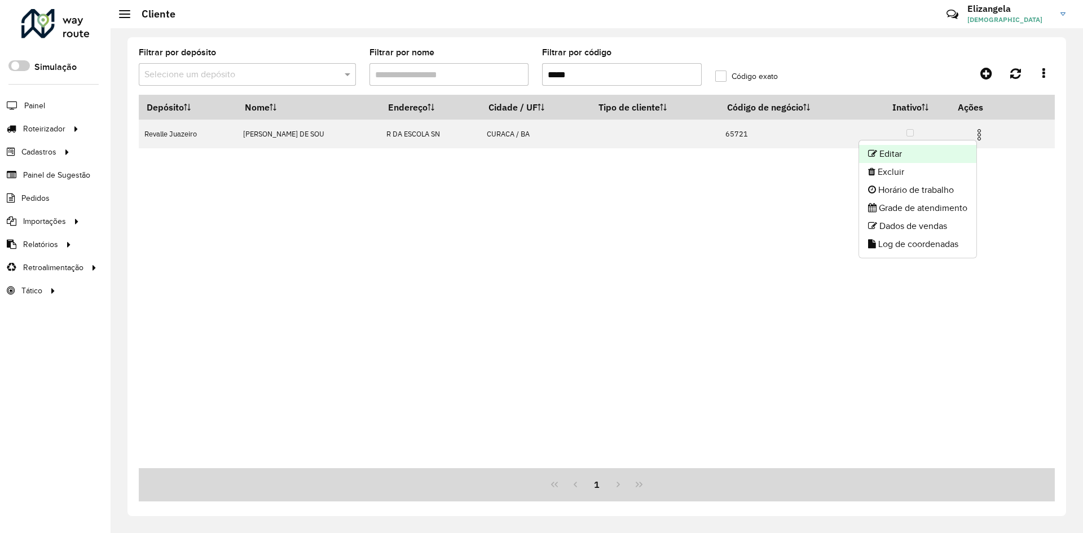
click at [910, 157] on li "Editar" at bounding box center [917, 154] width 117 height 18
